Goal: Task Accomplishment & Management: Complete application form

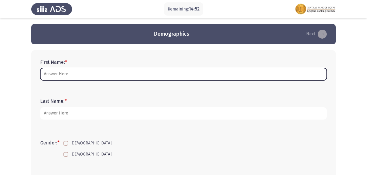
click at [79, 77] on input "First Name: *" at bounding box center [183, 74] width 286 height 12
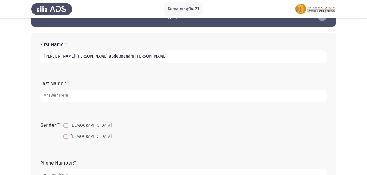
scroll to position [27, 0]
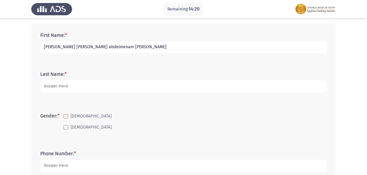
type input "[PERSON_NAME] [PERSON_NAME] abdelmenam [PERSON_NAME]"
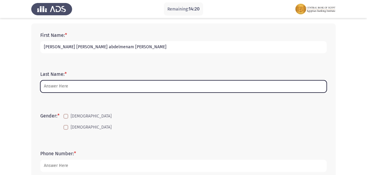
click at [108, 84] on input "Last Name: *" at bounding box center [183, 87] width 286 height 12
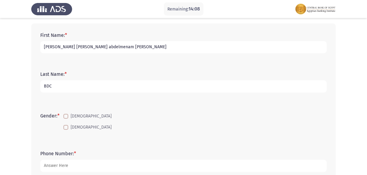
type input "BDC"
click at [68, 114] on span at bounding box center [65, 116] width 5 height 5
click at [66, 119] on input "[DEMOGRAPHIC_DATA]" at bounding box center [65, 119] width 0 height 0
checkbox input "true"
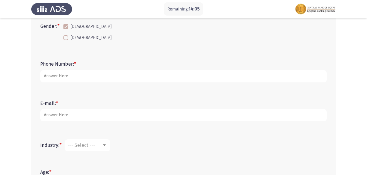
scroll to position [120, 0]
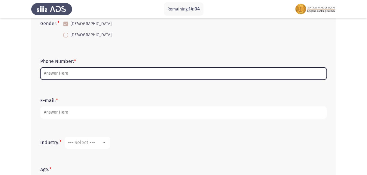
click at [178, 76] on input "Phone Number: *" at bounding box center [183, 74] width 286 height 12
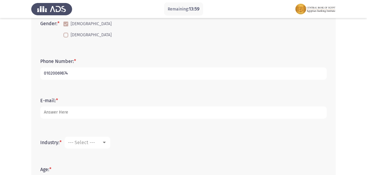
type input "01020069874"
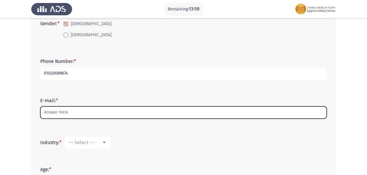
click at [184, 115] on input "E-mail: *" at bounding box center [183, 113] width 286 height 12
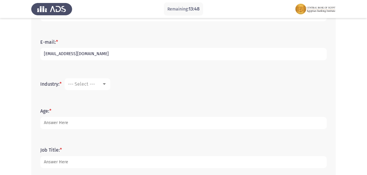
scroll to position [185, 0]
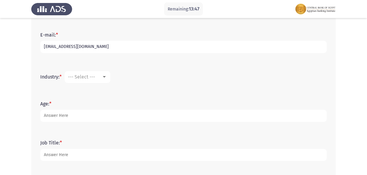
type input "[EMAIL_ADDRESS][DOMAIN_NAME]"
click at [103, 77] on div at bounding box center [104, 77] width 5 height 5
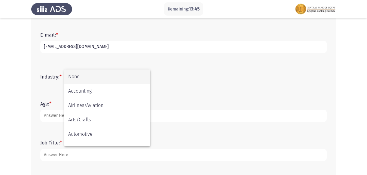
click at [240, 73] on div at bounding box center [183, 87] width 367 height 175
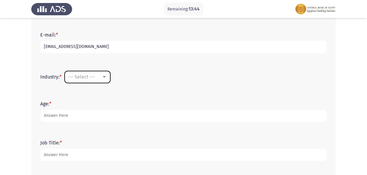
click at [106, 73] on mat-select "--- Select ---" at bounding box center [88, 77] width 46 height 12
click at [103, 75] on div at bounding box center [104, 77] width 5 height 5
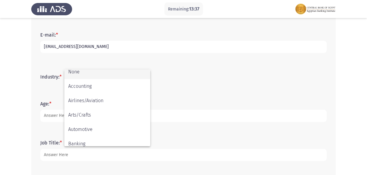
scroll to position [0, 0]
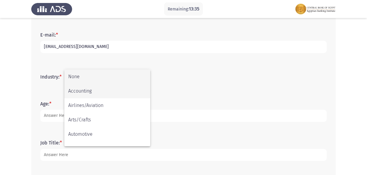
click at [133, 87] on span "Accounting" at bounding box center [107, 91] width 78 height 14
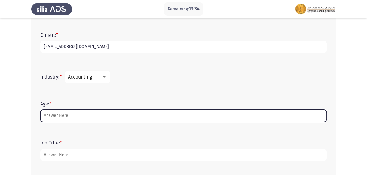
click at [118, 114] on input "Age: *" at bounding box center [183, 116] width 286 height 12
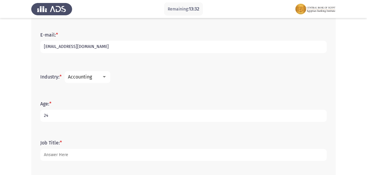
type input "24"
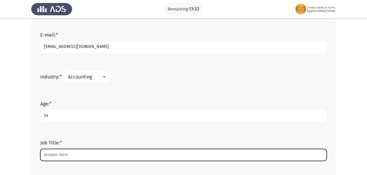
click at [98, 151] on input "Job Title: *" at bounding box center [183, 155] width 286 height 12
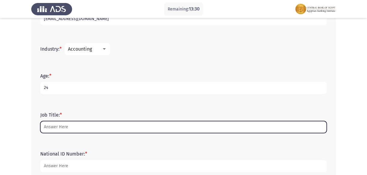
scroll to position [211, 0]
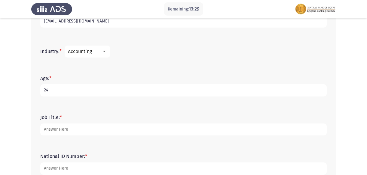
click at [96, 51] on div "Accounting" at bounding box center [85, 52] width 34 height 6
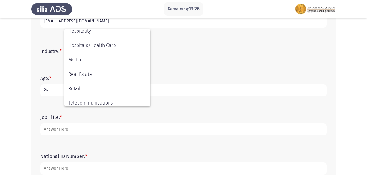
scroll to position [211, 0]
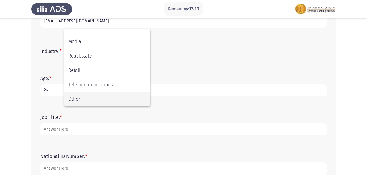
click at [128, 98] on span "Other" at bounding box center [107, 99] width 78 height 14
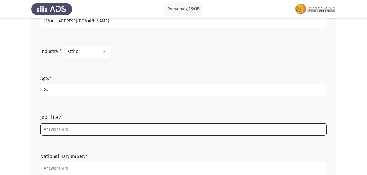
click at [118, 127] on input "Job Title: *" at bounding box center [183, 130] width 286 height 12
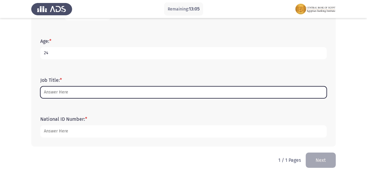
scroll to position [249, 0]
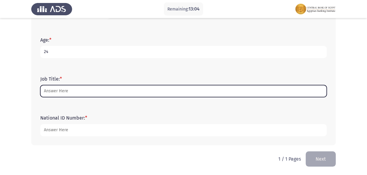
click at [92, 86] on input "Job Title: *" at bounding box center [183, 91] width 286 height 12
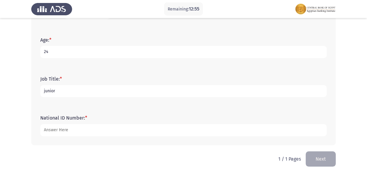
type input "junior"
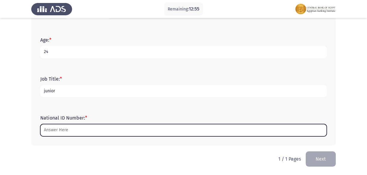
click at [68, 135] on input "National ID Number: *" at bounding box center [183, 130] width 286 height 12
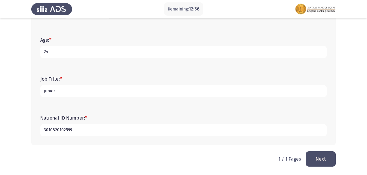
click at [89, 129] on input "3010820102599" at bounding box center [183, 130] width 286 height 12
type input "[CREDIT_CARD_NUMBER]"
click at [318, 153] on button "Next" at bounding box center [321, 159] width 30 height 15
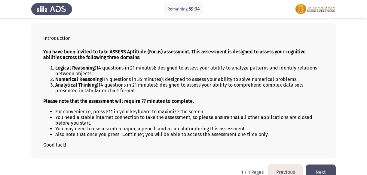
scroll to position [29, 0]
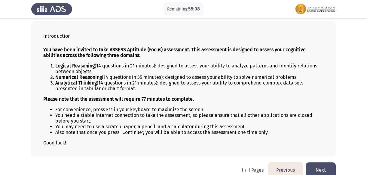
click at [323, 169] on button "Next" at bounding box center [321, 170] width 30 height 15
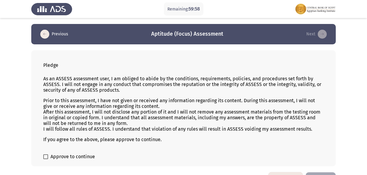
scroll to position [19, 0]
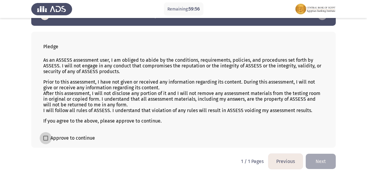
click at [46, 141] on span at bounding box center [45, 138] width 5 height 5
click at [46, 141] on input "Approve to continue" at bounding box center [45, 141] width 0 height 0
checkbox input "true"
click at [316, 157] on button "Next" at bounding box center [321, 161] width 30 height 15
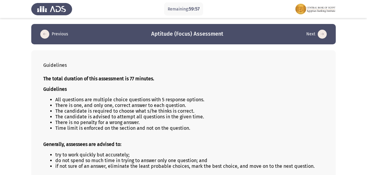
scroll to position [27, 0]
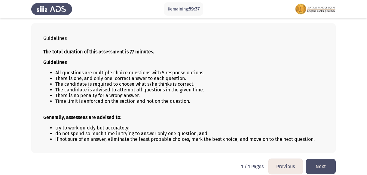
click at [320, 170] on button "Next" at bounding box center [321, 166] width 30 height 15
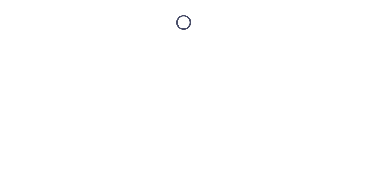
scroll to position [0, 0]
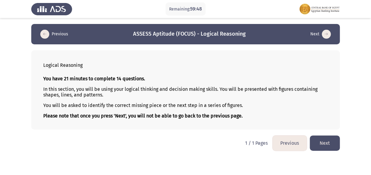
click at [315, 144] on button "Next" at bounding box center [325, 143] width 30 height 15
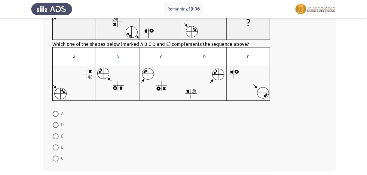
scroll to position [54, 0]
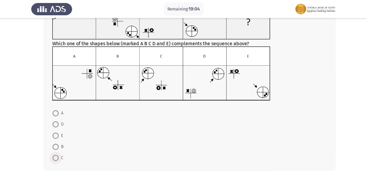
click at [57, 155] on span at bounding box center [56, 158] width 6 height 6
click at [57, 155] on input "C" at bounding box center [56, 158] width 6 height 6
radio input "true"
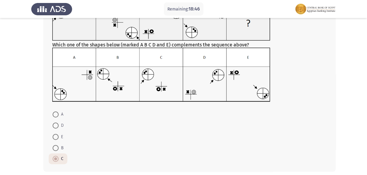
click at [97, 148] on form "A D E B C" at bounding box center [189, 137] width 274 height 56
click at [56, 159] on span at bounding box center [55, 159] width 3 height 3
click at [56, 159] on input "C" at bounding box center [56, 159] width 6 height 6
click at [88, 138] on form "A D E B C" at bounding box center [189, 137] width 274 height 56
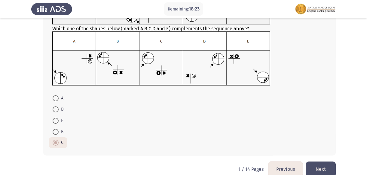
scroll to position [80, 0]
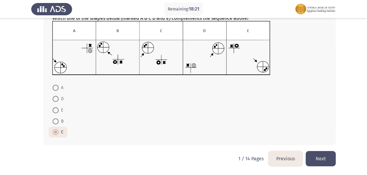
click at [315, 156] on button "Next" at bounding box center [321, 158] width 30 height 15
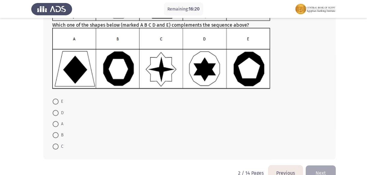
scroll to position [72, 0]
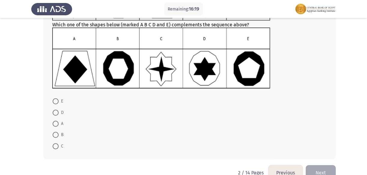
click at [56, 102] on span at bounding box center [56, 102] width 0 height 0
click at [56, 101] on input "E" at bounding box center [56, 102] width 6 height 6
radio input "true"
click at [312, 169] on button "Next" at bounding box center [321, 172] width 30 height 15
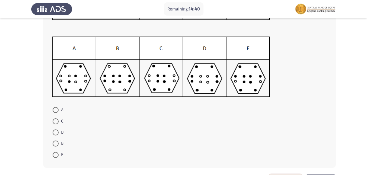
scroll to position [84, 0]
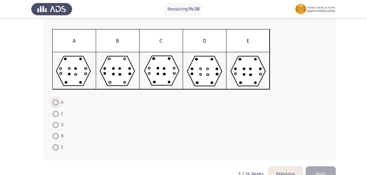
click at [57, 102] on span at bounding box center [56, 103] width 6 height 6
click at [57, 102] on input "A" at bounding box center [56, 103] width 6 height 6
radio input "true"
click at [314, 172] on button "Next" at bounding box center [321, 173] width 30 height 15
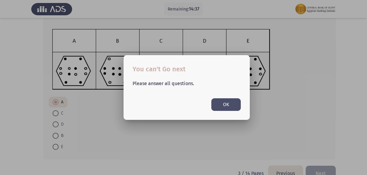
scroll to position [0, 0]
click at [220, 102] on button "OK" at bounding box center [225, 105] width 29 height 12
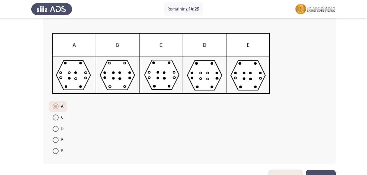
scroll to position [98, 0]
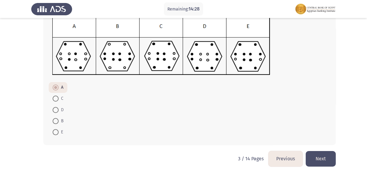
click at [56, 85] on span at bounding box center [56, 88] width 6 height 6
click at [56, 85] on input "A" at bounding box center [56, 88] width 6 height 6
click at [54, 124] on span at bounding box center [56, 121] width 6 height 6
click at [54, 124] on input "B" at bounding box center [56, 121] width 6 height 6
radio input "true"
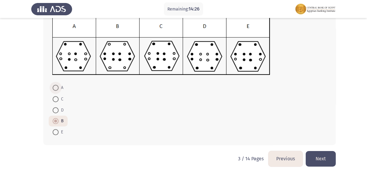
click at [56, 88] on span at bounding box center [56, 88] width 6 height 6
click at [56, 88] on input "A" at bounding box center [56, 88] width 6 height 6
radio input "true"
click at [311, 159] on button "Next" at bounding box center [321, 158] width 30 height 15
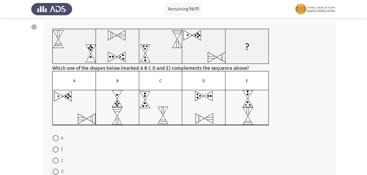
scroll to position [29, 0]
click at [58, 170] on span at bounding box center [56, 172] width 6 height 6
click at [58, 170] on input "D" at bounding box center [56, 172] width 6 height 6
radio input "true"
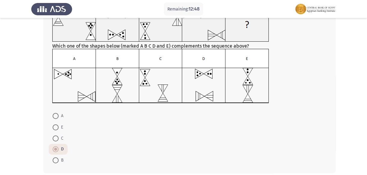
scroll to position [56, 0]
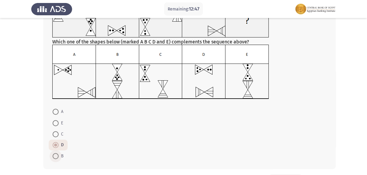
click at [53, 156] on span at bounding box center [56, 157] width 6 height 6
click at [53, 156] on input "B" at bounding box center [56, 157] width 6 height 6
radio input "true"
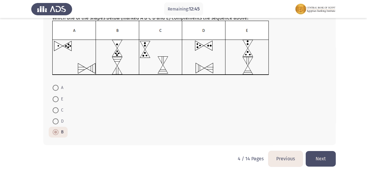
click at [310, 156] on button "Next" at bounding box center [321, 158] width 30 height 15
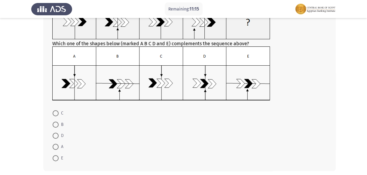
scroll to position [56, 0]
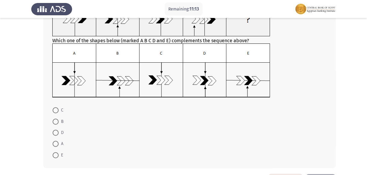
click at [56, 120] on span at bounding box center [56, 122] width 6 height 6
click at [56, 120] on input "B" at bounding box center [56, 122] width 6 height 6
radio input "true"
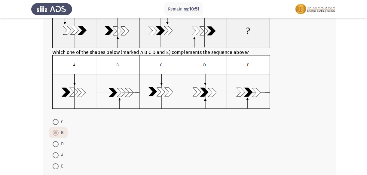
scroll to position [48, 0]
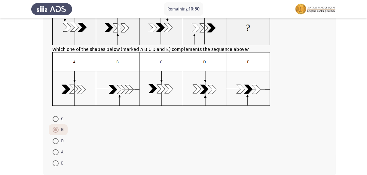
click at [53, 150] on span at bounding box center [56, 153] width 6 height 6
click at [53, 150] on input "A" at bounding box center [56, 153] width 6 height 6
radio input "true"
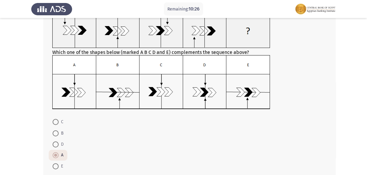
scroll to position [46, 0]
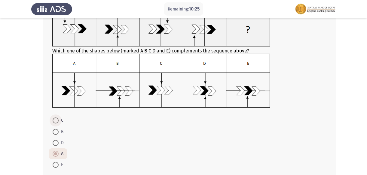
click at [57, 121] on span at bounding box center [56, 121] width 6 height 6
click at [57, 121] on input "C" at bounding box center [56, 121] width 6 height 6
radio input "true"
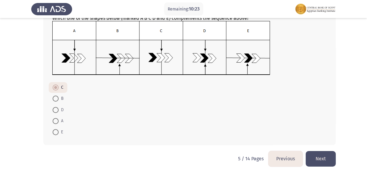
click at [313, 154] on button "Next" at bounding box center [321, 158] width 30 height 15
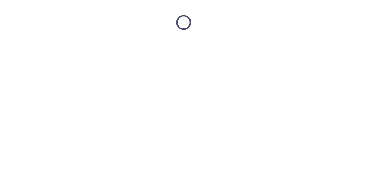
scroll to position [0, 0]
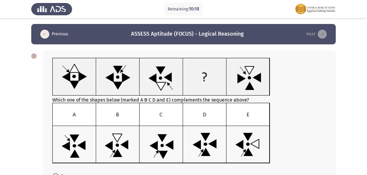
drag, startPoint x: 370, startPoint y: 78, endPoint x: 364, endPoint y: 81, distance: 6.7
click at [366, 82] on app-assessment-container "Remaining: 10:18 Previous ASSESS Aptitude (FOCUS) - Logical Reasoning Next Whic…" at bounding box center [183, 132] width 367 height 217
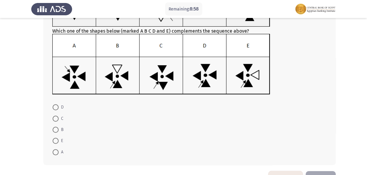
scroll to position [71, 0]
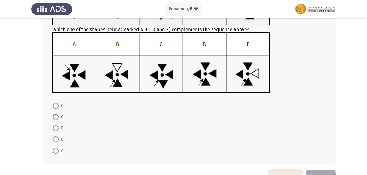
click at [58, 116] on span at bounding box center [56, 117] width 6 height 6
click at [58, 116] on input "C" at bounding box center [56, 117] width 6 height 6
radio input "true"
click at [323, 170] on button "Next" at bounding box center [321, 176] width 30 height 15
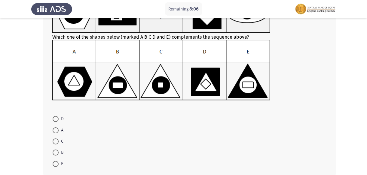
scroll to position [63, 0]
click at [56, 152] on span at bounding box center [56, 153] width 6 height 6
click at [56, 152] on input "B" at bounding box center [56, 153] width 6 height 6
radio input "true"
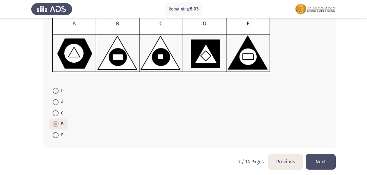
scroll to position [94, 0]
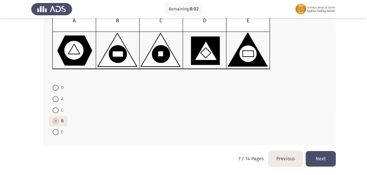
click at [310, 160] on button "Next" at bounding box center [321, 158] width 30 height 15
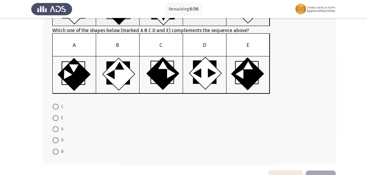
scroll to position [73, 0]
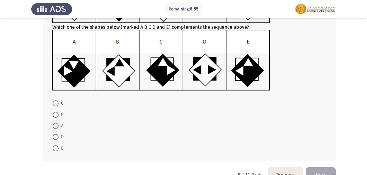
click at [59, 127] on span "A" at bounding box center [61, 126] width 5 height 7
click at [59, 127] on input "A" at bounding box center [56, 126] width 6 height 6
radio input "true"
click at [325, 169] on button "Next" at bounding box center [321, 174] width 30 height 15
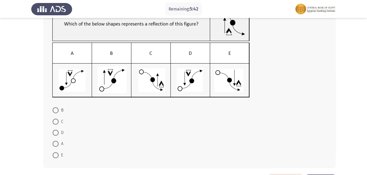
scroll to position [53, 0]
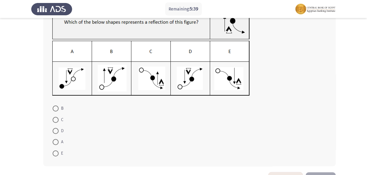
click at [60, 132] on span "D" at bounding box center [61, 131] width 5 height 7
click at [59, 132] on input "D" at bounding box center [56, 131] width 6 height 6
radio input "true"
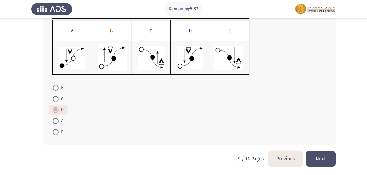
click at [323, 153] on button "Next" at bounding box center [321, 158] width 30 height 15
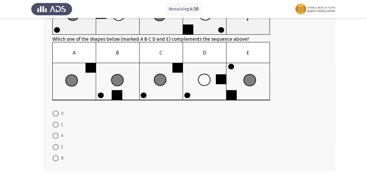
scroll to position [67, 0]
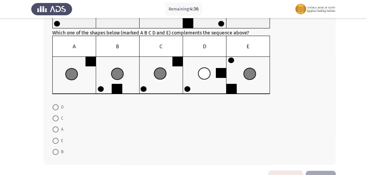
click at [57, 118] on span at bounding box center [56, 119] width 6 height 6
click at [57, 118] on input "C" at bounding box center [56, 119] width 6 height 6
radio input "true"
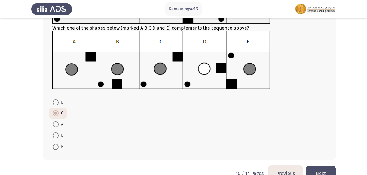
scroll to position [80, 0]
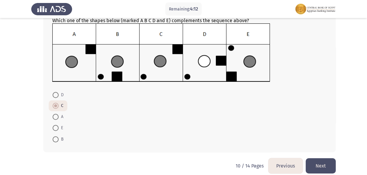
click at [311, 164] on button "Next" at bounding box center [321, 166] width 30 height 15
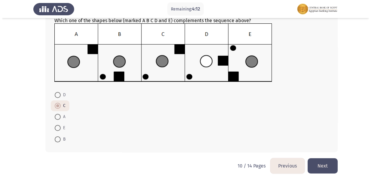
scroll to position [0, 0]
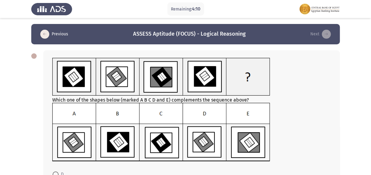
click at [324, 63] on div "Which one of the shapes below (marked A B C D and E) complements the sequence a…" at bounding box center [191, 110] width 279 height 105
click at [371, 77] on html "Remaining: 4:09 Previous ASSESS Aptitude (FOCUS) - Logical Reasoning Next Which…" at bounding box center [185, 131] width 371 height 263
click at [371, 120] on html "Remaining: 4:09 Previous ASSESS Aptitude (FOCUS) - Logical Reasoning Next Which…" at bounding box center [185, 131] width 371 height 263
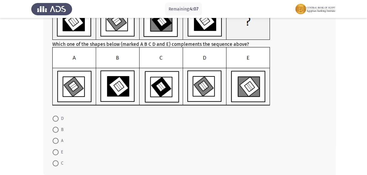
scroll to position [27, 0]
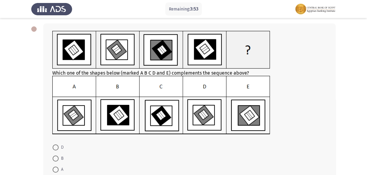
drag, startPoint x: 366, startPoint y: 75, endPoint x: 371, endPoint y: 89, distance: 15.1
click at [367, 89] on html "Remaining: 3:53 Previous ASSESS Aptitude (FOCUS) - Logical Reasoning Next Which…" at bounding box center [183, 104] width 367 height 263
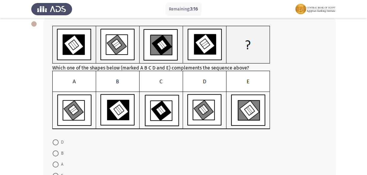
scroll to position [36, 0]
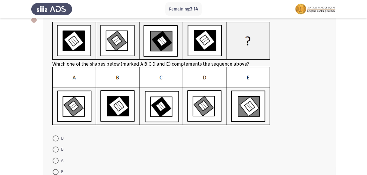
click at [62, 159] on span "A" at bounding box center [61, 160] width 5 height 7
click at [59, 159] on input "A" at bounding box center [56, 161] width 6 height 6
radio input "true"
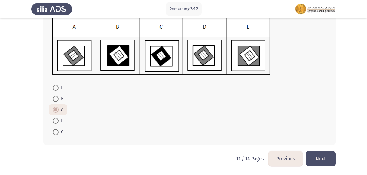
click at [328, 157] on button "Next" at bounding box center [321, 158] width 30 height 15
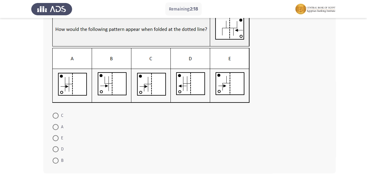
scroll to position [55, 0]
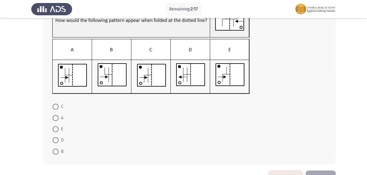
click at [60, 117] on span "A" at bounding box center [61, 118] width 5 height 7
click at [59, 117] on input "A" at bounding box center [56, 118] width 6 height 6
radio input "true"
click at [321, 173] on button "Next" at bounding box center [321, 177] width 30 height 15
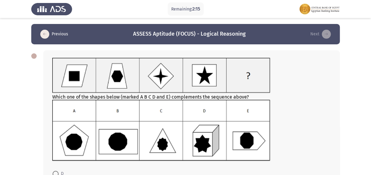
drag, startPoint x: 370, startPoint y: 86, endPoint x: 372, endPoint y: 115, distance: 29.2
click at [371, 115] on html "Remaining: 2:15 Previous ASSESS Aptitude (FOCUS) - Logical Reasoning Next Which…" at bounding box center [185, 131] width 371 height 262
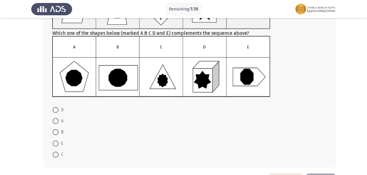
scroll to position [72, 0]
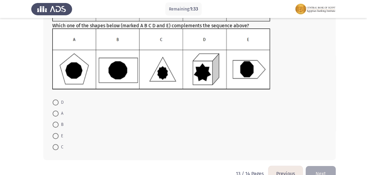
click at [56, 124] on span at bounding box center [56, 125] width 6 height 6
click at [56, 124] on input "B" at bounding box center [56, 125] width 6 height 6
radio input "true"
click at [311, 172] on button "Next" at bounding box center [321, 173] width 30 height 15
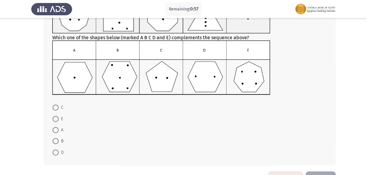
scroll to position [71, 0]
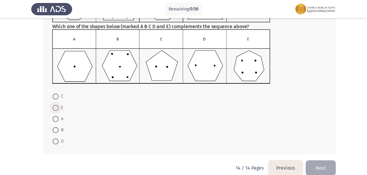
click at [59, 110] on span "E" at bounding box center [61, 108] width 5 height 7
click at [59, 110] on input "E" at bounding box center [56, 108] width 6 height 6
radio input "true"
click at [313, 165] on button "Next" at bounding box center [321, 167] width 30 height 15
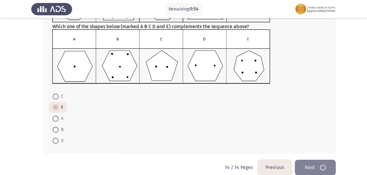
scroll to position [0, 0]
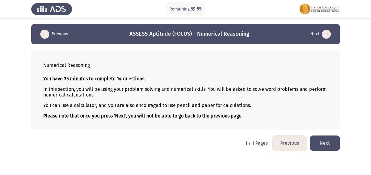
click at [324, 140] on button "Next" at bounding box center [325, 143] width 30 height 15
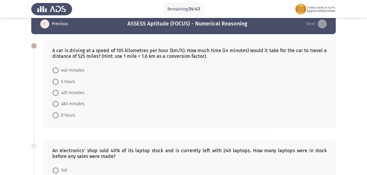
scroll to position [15, 0]
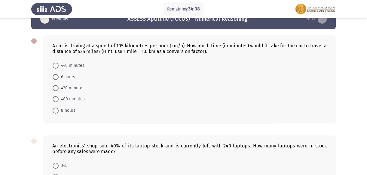
click at [61, 99] on span "480 minutes" at bounding box center [72, 99] width 26 height 7
click at [59, 99] on input "480 minutes" at bounding box center [56, 99] width 6 height 6
radio input "true"
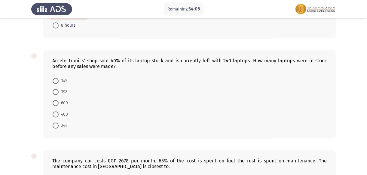
scroll to position [113, 0]
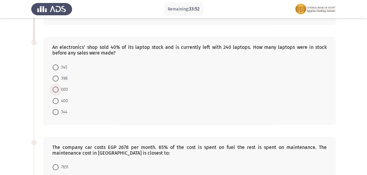
click at [63, 90] on span "600" at bounding box center [63, 89] width 9 height 7
click at [59, 90] on input "600" at bounding box center [56, 90] width 6 height 6
radio input "true"
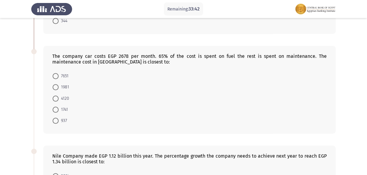
scroll to position [206, 0]
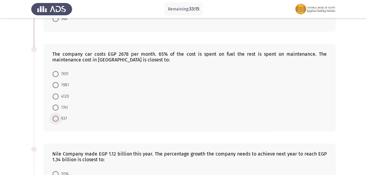
click at [60, 120] on span "937" at bounding box center [63, 118] width 8 height 7
click at [59, 120] on input "937" at bounding box center [56, 119] width 6 height 6
radio input "true"
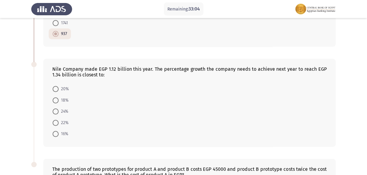
scroll to position [297, 0]
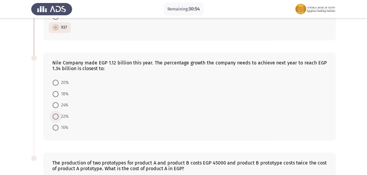
click at [63, 116] on span "22%" at bounding box center [64, 116] width 10 height 7
click at [59, 116] on input "22%" at bounding box center [56, 117] width 6 height 6
radio input "true"
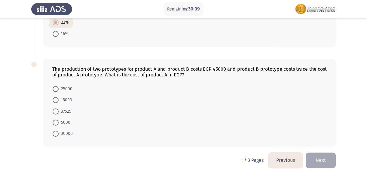
scroll to position [386, 0]
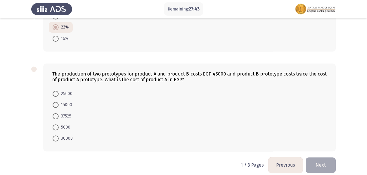
click at [68, 102] on span "15000" at bounding box center [66, 105] width 14 height 7
click at [59, 102] on input "15000" at bounding box center [56, 105] width 6 height 6
radio input "true"
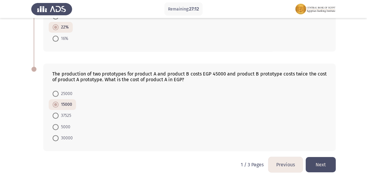
click at [331, 162] on button "Next" at bounding box center [321, 164] width 30 height 15
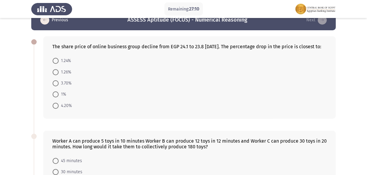
scroll to position [27, 0]
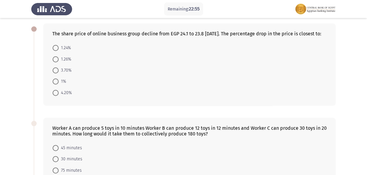
click at [60, 85] on span "1%" at bounding box center [63, 81] width 8 height 7
click at [59, 85] on input "1%" at bounding box center [56, 82] width 6 height 6
radio input "true"
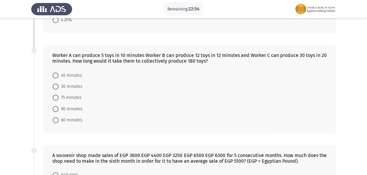
scroll to position [109, 0]
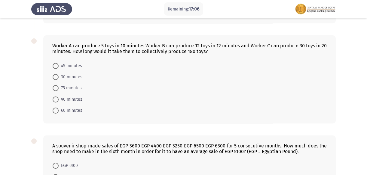
click at [55, 91] on span at bounding box center [56, 88] width 6 height 6
click at [55, 91] on input "75 minutes" at bounding box center [56, 88] width 6 height 6
radio input "true"
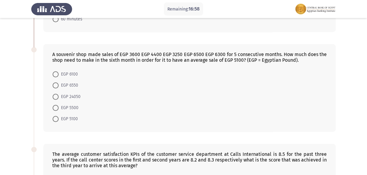
scroll to position [203, 0]
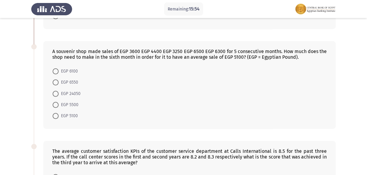
click at [54, 86] on span at bounding box center [56, 83] width 6 height 6
click at [54, 86] on input "EGP 6550" at bounding box center [56, 83] width 6 height 6
radio input "true"
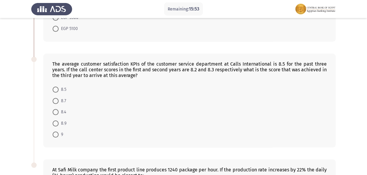
scroll to position [306, 0]
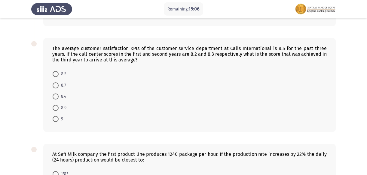
click at [62, 119] on mat-radio-button "9" at bounding box center [58, 119] width 18 height 11
click at [56, 122] on span at bounding box center [56, 119] width 6 height 6
click at [56, 122] on input "9" at bounding box center [56, 119] width 6 height 6
radio input "true"
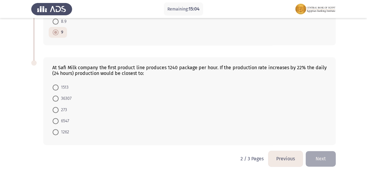
scroll to position [397, 0]
click at [66, 101] on span "36307" at bounding box center [65, 98] width 13 height 7
click at [59, 101] on input "36307" at bounding box center [56, 99] width 6 height 6
radio input "true"
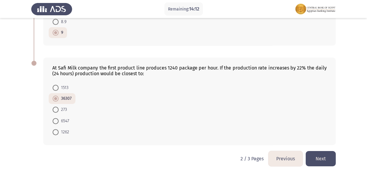
click at [330, 160] on button "Next" at bounding box center [321, 158] width 30 height 15
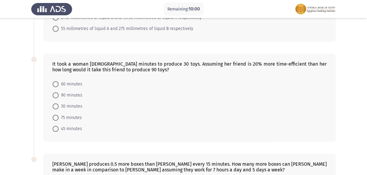
scroll to position [182, 0]
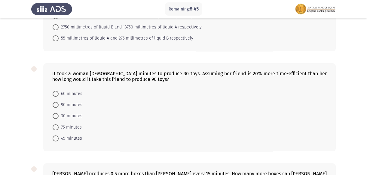
click at [58, 91] on span at bounding box center [56, 94] width 6 height 6
click at [58, 91] on input "60 minutes" at bounding box center [56, 94] width 6 height 6
radio input "true"
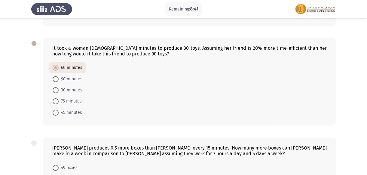
scroll to position [287, 0]
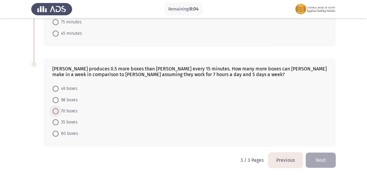
click at [72, 113] on span "70 boxes" at bounding box center [68, 111] width 19 height 7
click at [59, 113] on input "70 boxes" at bounding box center [56, 111] width 6 height 6
radio input "true"
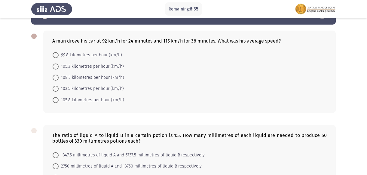
scroll to position [0, 0]
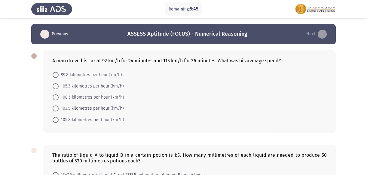
click at [57, 110] on span at bounding box center [56, 109] width 6 height 6
click at [57, 110] on input "103.5 kilometres per hour (km/h)" at bounding box center [56, 109] width 6 height 6
radio input "true"
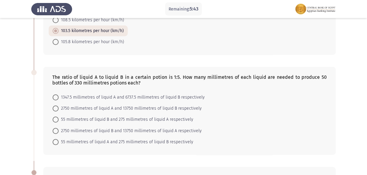
scroll to position [90, 0]
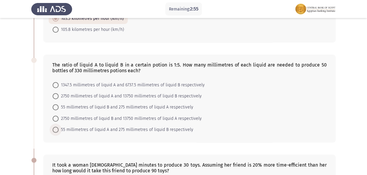
click at [63, 131] on span "55 millimetres of liquid A and 275 millimetres of liquid B respectively" at bounding box center [126, 129] width 135 height 7
click at [59, 131] on input "55 millimetres of liquid A and 275 millimetres of liquid B respectively" at bounding box center [56, 130] width 6 height 6
radio input "true"
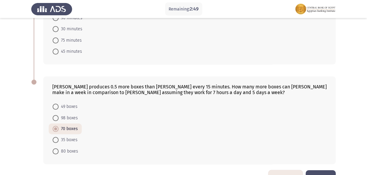
scroll to position [285, 0]
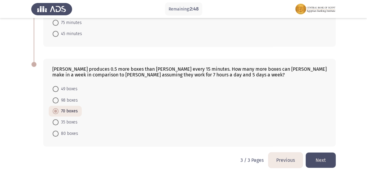
click at [332, 157] on button "Next" at bounding box center [321, 160] width 30 height 15
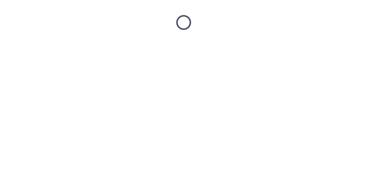
scroll to position [0, 0]
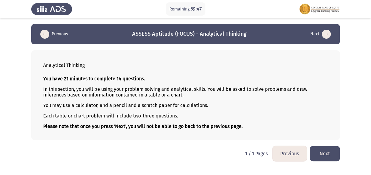
click at [321, 156] on button "Next" at bounding box center [325, 153] width 30 height 15
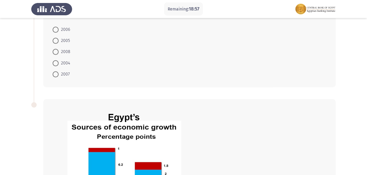
scroll to position [224, 0]
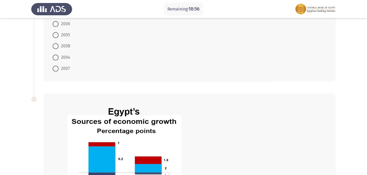
click at [57, 69] on span at bounding box center [56, 69] width 6 height 6
click at [57, 69] on input "2007" at bounding box center [56, 69] width 6 height 6
radio input "true"
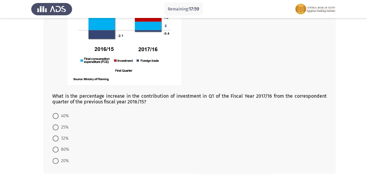
scroll to position [370, 0]
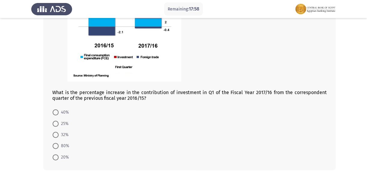
click at [54, 147] on span at bounding box center [56, 146] width 6 height 6
click at [54, 147] on input "80%" at bounding box center [56, 146] width 6 height 6
radio input "true"
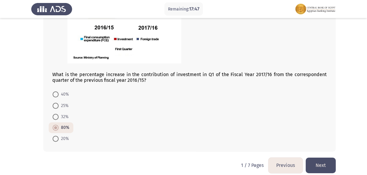
scroll to position [394, 0]
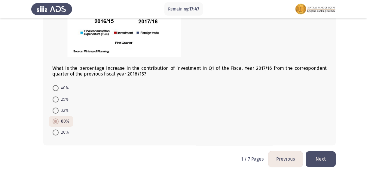
click at [323, 156] on button "Next" at bounding box center [321, 159] width 30 height 15
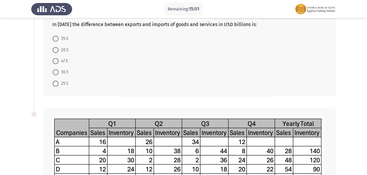
scroll to position [146, 0]
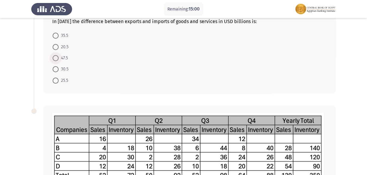
click at [58, 57] on span at bounding box center [56, 58] width 6 height 6
click at [58, 57] on input "47.5" at bounding box center [56, 58] width 6 height 6
radio input "true"
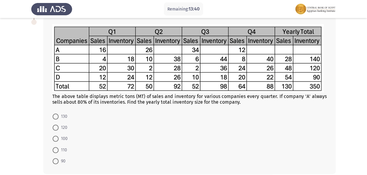
scroll to position [222, 0]
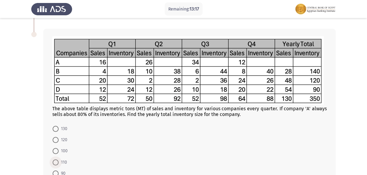
click at [61, 160] on span "110" at bounding box center [63, 162] width 8 height 7
click at [59, 160] on input "110" at bounding box center [56, 163] width 6 height 6
radio input "true"
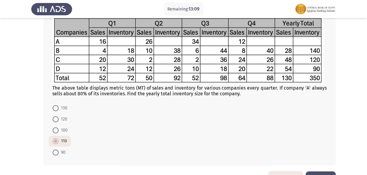
scroll to position [263, 0]
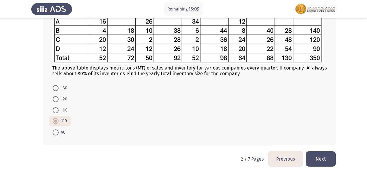
click at [319, 160] on button "Next" at bounding box center [321, 159] width 30 height 15
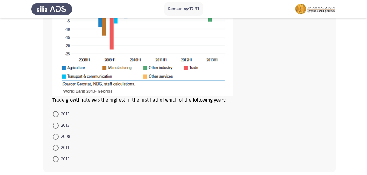
scroll to position [135, 0]
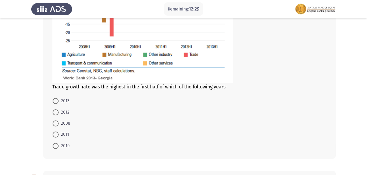
click at [64, 125] on span "2008" at bounding box center [65, 123] width 12 height 7
click at [59, 125] on input "2008" at bounding box center [56, 124] width 6 height 6
radio input "true"
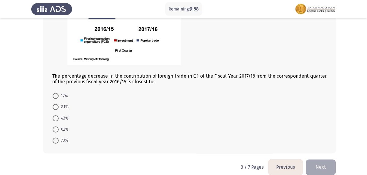
scroll to position [381, 0]
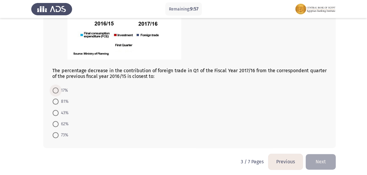
click at [57, 92] on span at bounding box center [56, 91] width 6 height 6
click at [57, 92] on input "17%" at bounding box center [56, 91] width 6 height 6
radio input "true"
click at [327, 162] on button "Next" at bounding box center [321, 161] width 30 height 15
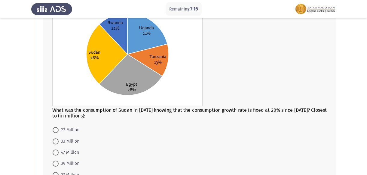
scroll to position [66, 0]
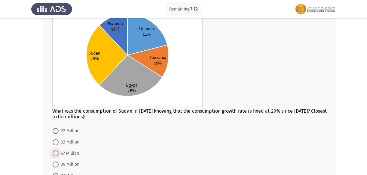
click at [63, 151] on span "47 Million" at bounding box center [69, 153] width 20 height 7
click at [59, 151] on input "47 Million" at bounding box center [56, 154] width 6 height 6
radio input "true"
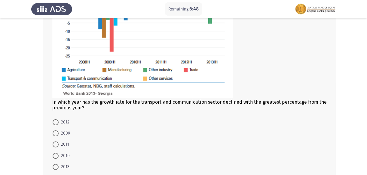
scroll to position [342, 0]
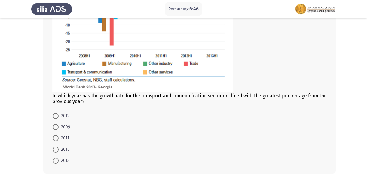
click at [66, 128] on span "2009" at bounding box center [64, 127] width 11 height 7
click at [59, 128] on input "2009" at bounding box center [56, 127] width 6 height 6
radio input "true"
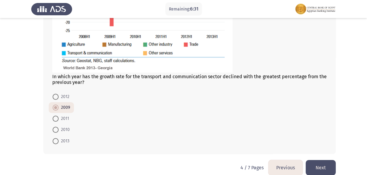
scroll to position [370, 0]
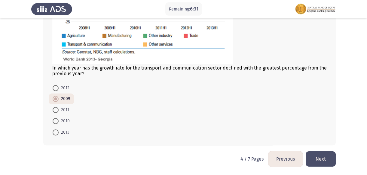
click at [321, 156] on button "Next" at bounding box center [321, 159] width 30 height 15
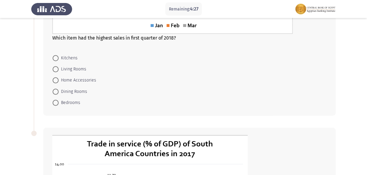
scroll to position [168, 0]
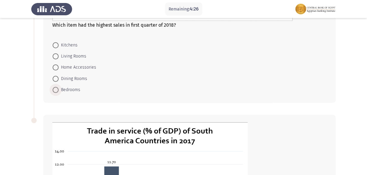
click at [65, 90] on span "Bedrooms" at bounding box center [70, 90] width 22 height 7
click at [59, 90] on input "Bedrooms" at bounding box center [56, 90] width 6 height 6
radio input "true"
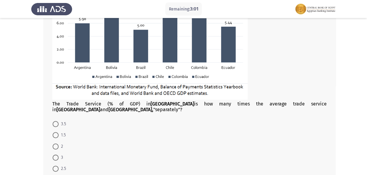
scroll to position [379, 0]
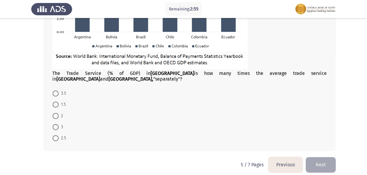
click at [60, 113] on span "2" at bounding box center [61, 116] width 5 height 7
click at [59, 113] on input "2" at bounding box center [56, 116] width 6 height 6
radio input "true"
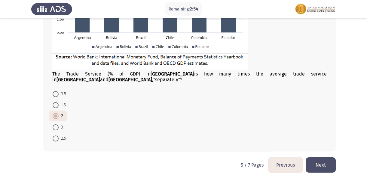
click at [312, 158] on button "Next" at bounding box center [321, 165] width 30 height 15
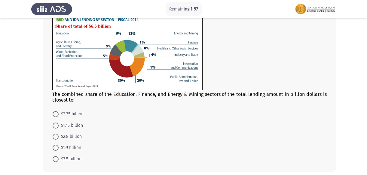
scroll to position [65, 0]
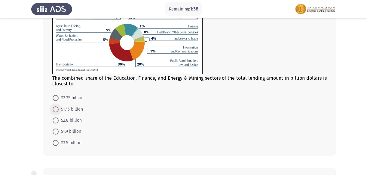
click at [75, 110] on span "$1.45 billion" at bounding box center [71, 109] width 24 height 7
click at [59, 110] on input "$1.45 billion" at bounding box center [56, 110] width 6 height 6
radio input "true"
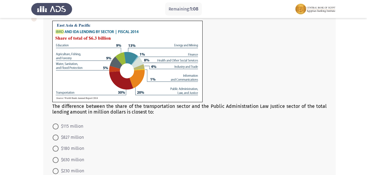
scroll to position [252, 0]
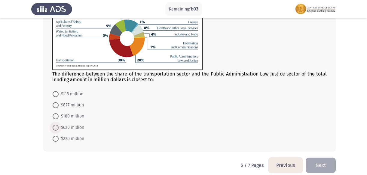
click at [77, 126] on span "$630 million" at bounding box center [72, 127] width 26 height 7
click at [59, 126] on input "$630 million" at bounding box center [56, 128] width 6 height 6
radio input "true"
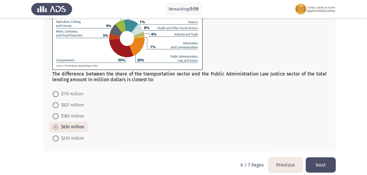
click at [324, 160] on button "Next" at bounding box center [321, 165] width 30 height 15
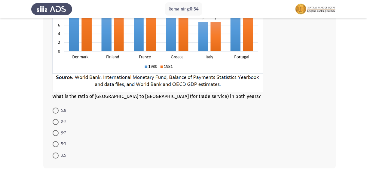
scroll to position [113, 0]
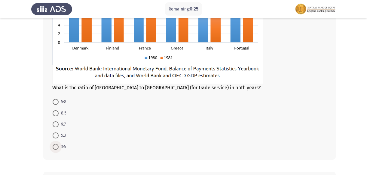
click at [58, 148] on span at bounding box center [56, 147] width 6 height 6
click at [58, 148] on input "3:5" at bounding box center [56, 147] width 6 height 6
radio input "true"
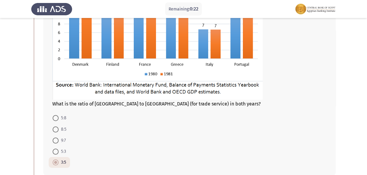
scroll to position [105, 0]
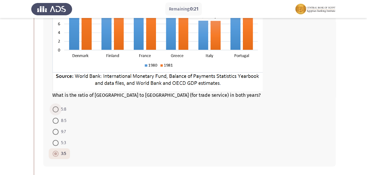
click at [56, 112] on span at bounding box center [56, 110] width 6 height 6
click at [56, 112] on input "5:8" at bounding box center [56, 110] width 6 height 6
radio input "true"
click at [59, 121] on span "8:5" at bounding box center [63, 120] width 8 height 7
click at [59, 121] on input "8:5" at bounding box center [56, 120] width 6 height 6
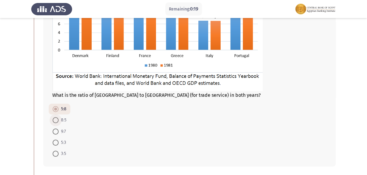
radio input "true"
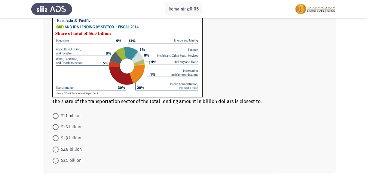
scroll to position [304, 0]
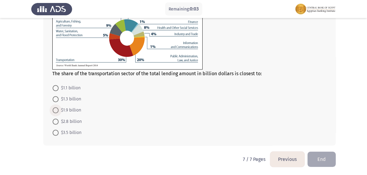
click at [58, 107] on label "$1.9 billion" at bounding box center [67, 110] width 29 height 7
click at [58, 108] on input "$1.9 billion" at bounding box center [56, 111] width 6 height 6
radio input "true"
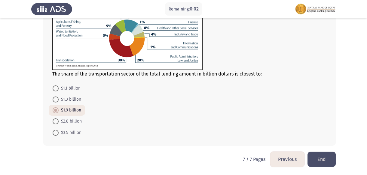
click at [314, 155] on button "End" at bounding box center [321, 159] width 28 height 15
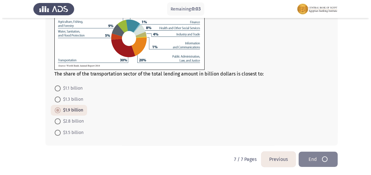
scroll to position [0, 0]
